Goal: Task Accomplishment & Management: Manage account settings

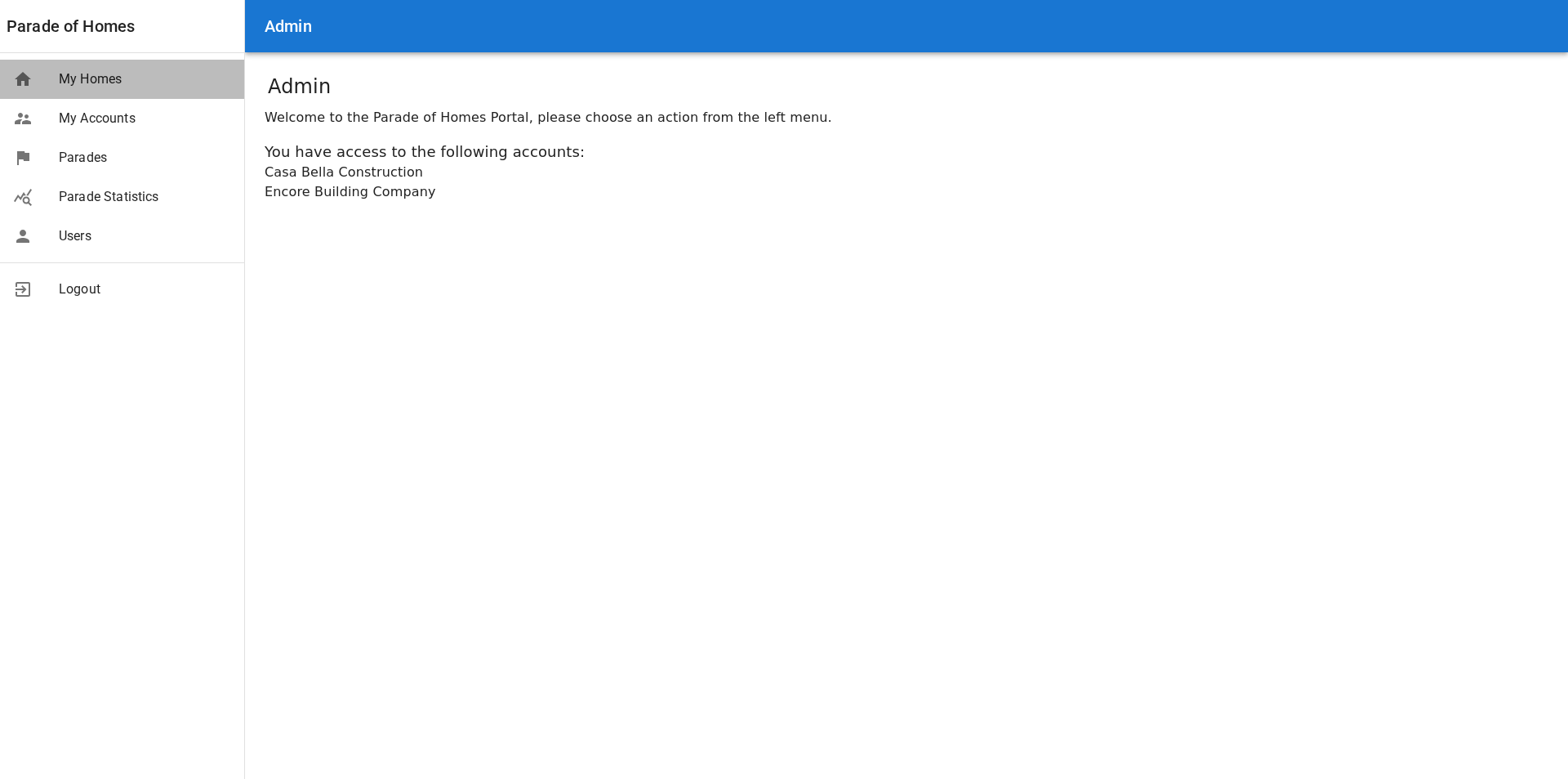
click at [85, 83] on span "My Homes" at bounding box center [145, 80] width 172 height 20
click at [126, 334] on div "Parade of Homes My Homes My Accounts Parades Parade Statistics Users Logout" at bounding box center [122, 390] width 245 height 779
click at [77, 285] on span "Logout" at bounding box center [145, 289] width 172 height 20
